Goal: Information Seeking & Learning: Learn about a topic

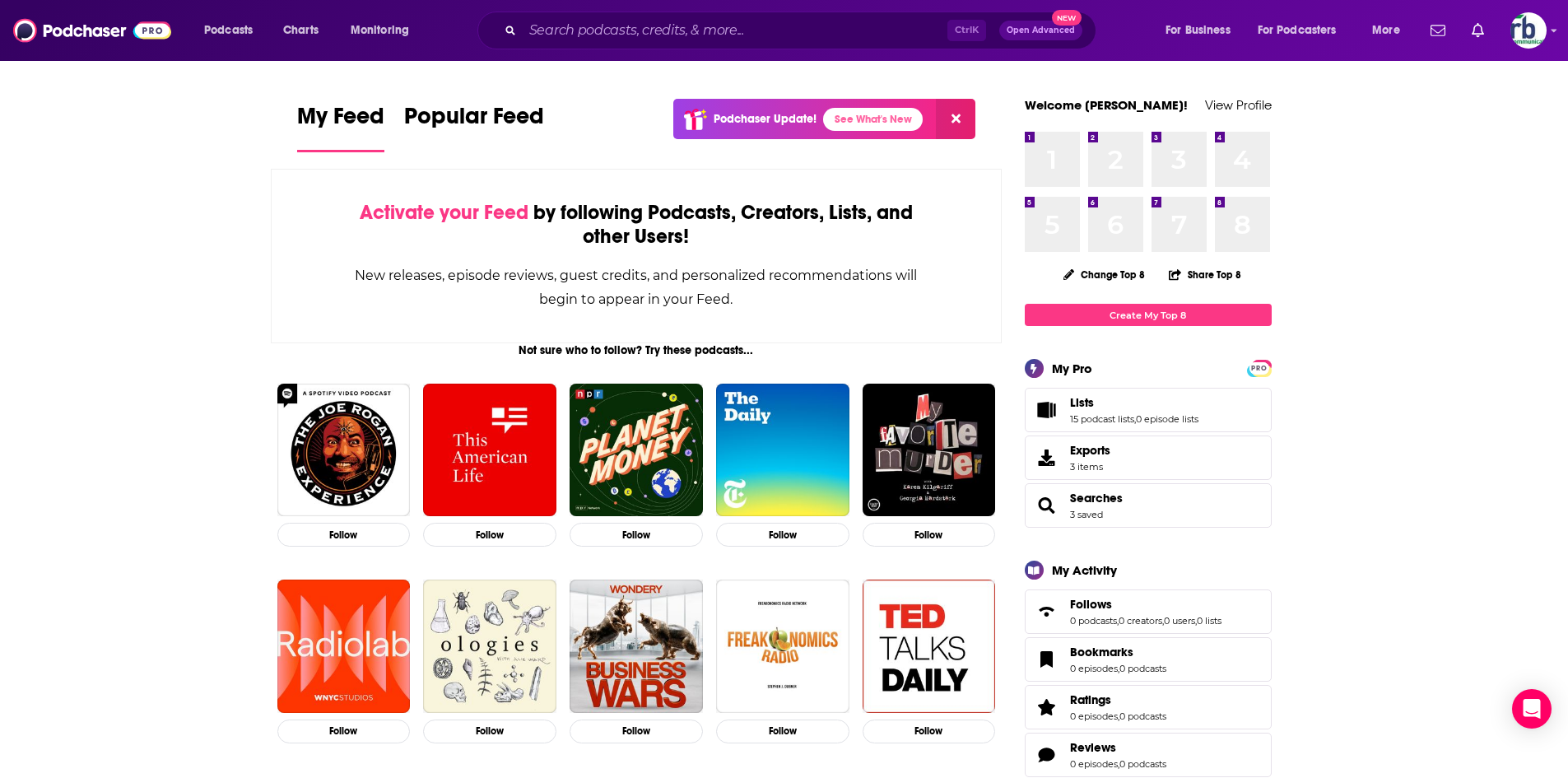
click at [757, 14] on div "Ctrl K Open Advanced New" at bounding box center [787, 31] width 619 height 38
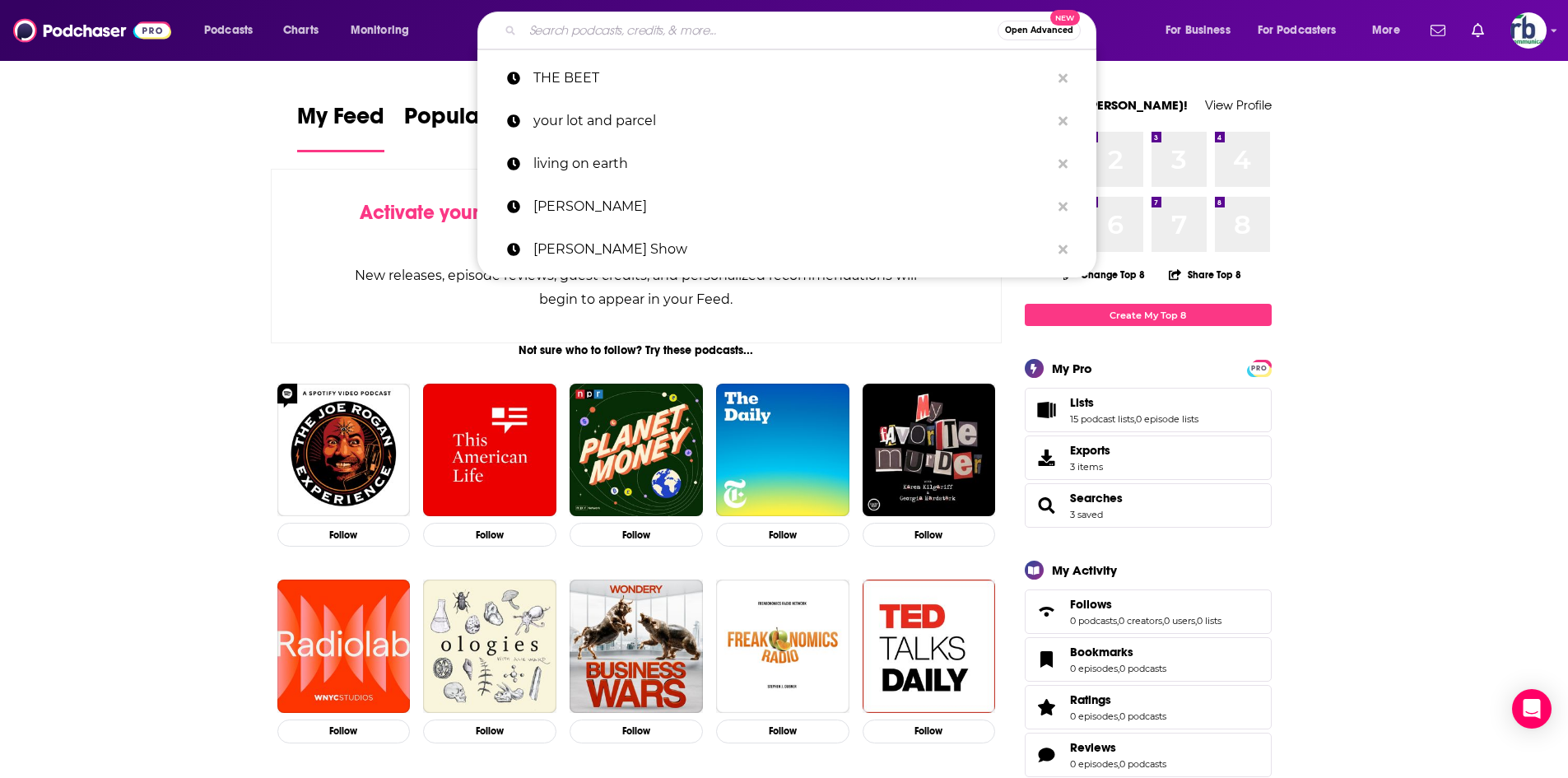
click at [751, 23] on input "Search podcasts, credits, & more..." at bounding box center [761, 30] width 475 height 26
paste input "Clear+Vivid with [PERSON_NAME]"
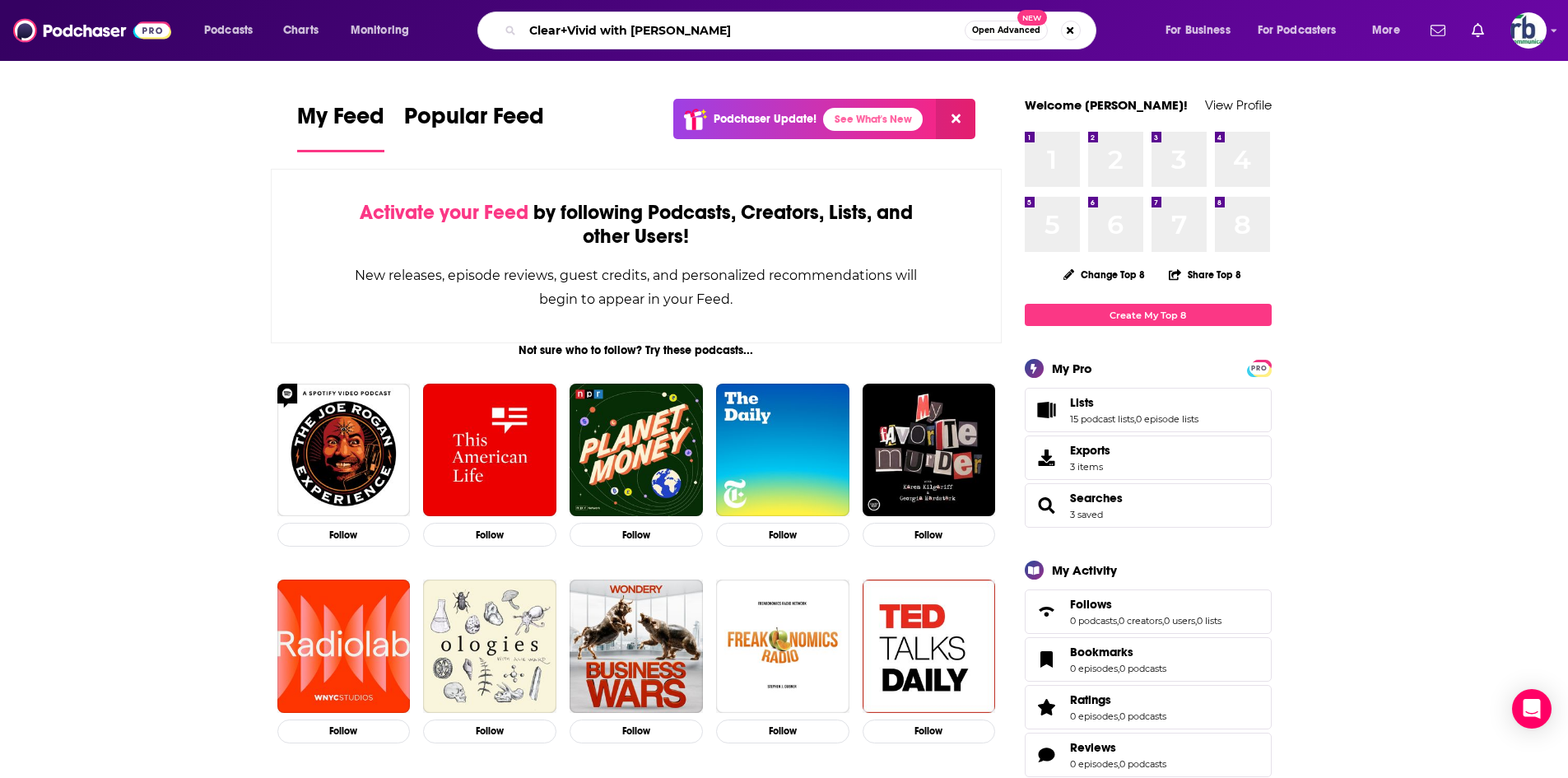
type input "Clear+Vivid with [PERSON_NAME]"
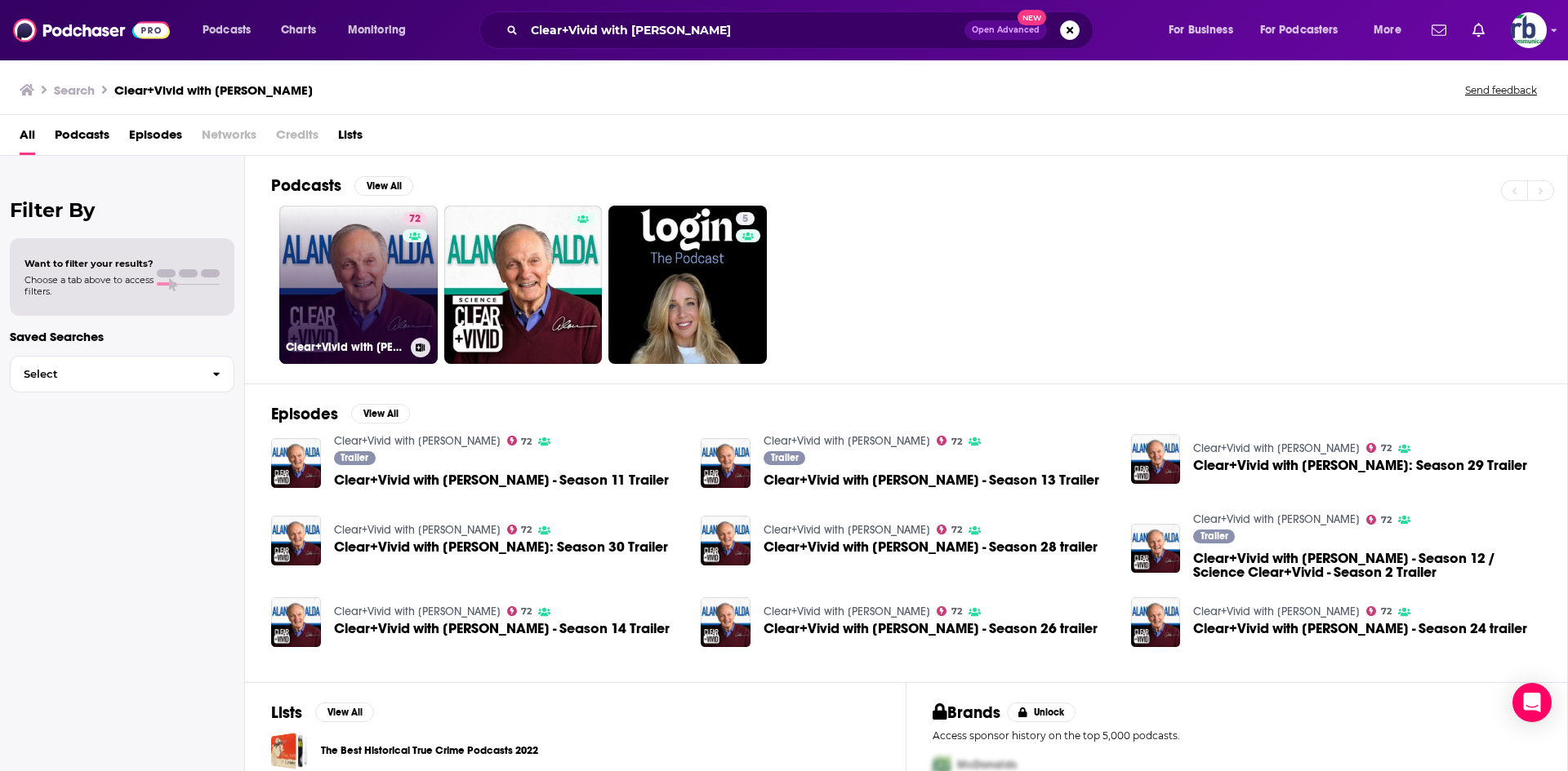
click at [346, 291] on link "72 Clear+Vivid with [PERSON_NAME]" at bounding box center [358, 285] width 159 height 158
